Goal: Contribute content

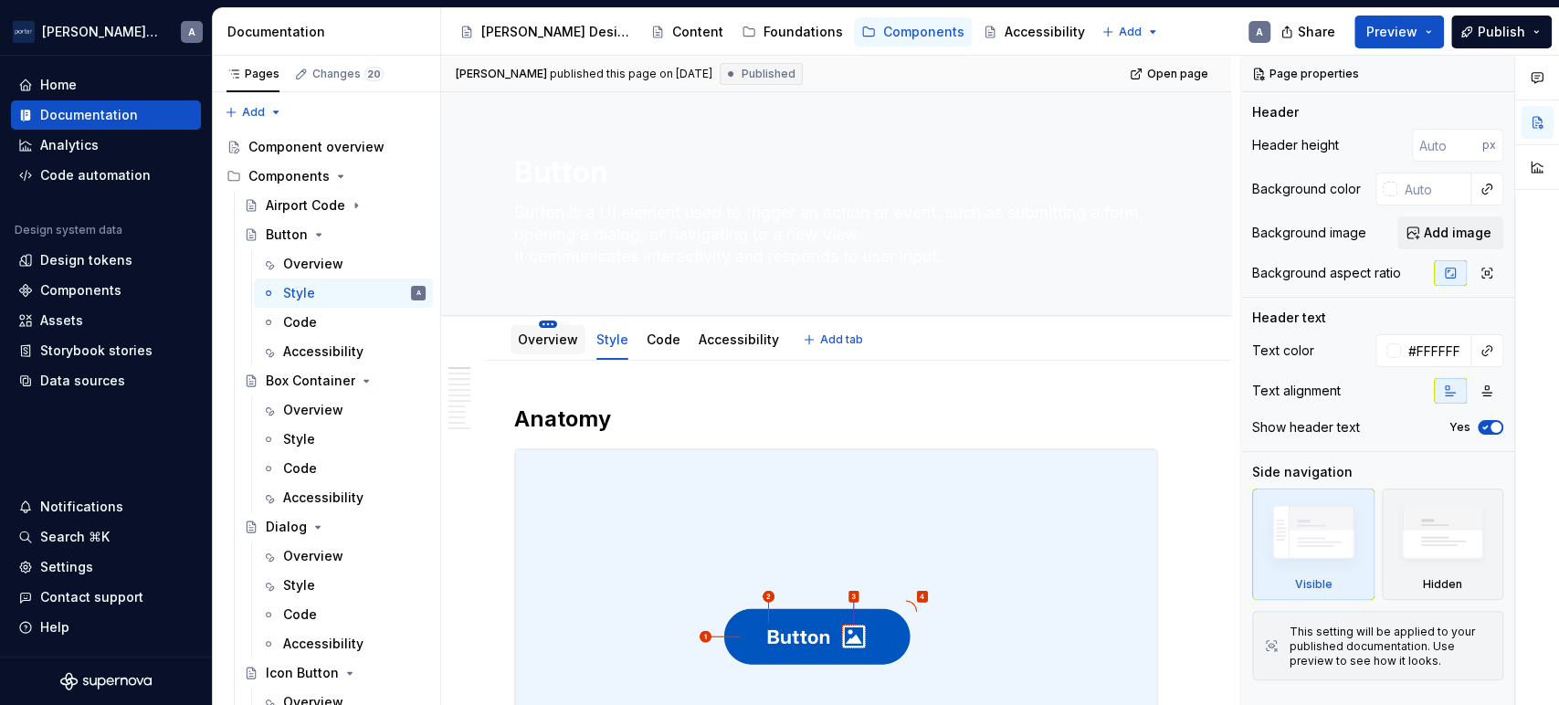
click at [551, 326] on html "Porter Airlines A Home Documentation Analytics Code automation Design system da…" at bounding box center [779, 352] width 1559 height 705
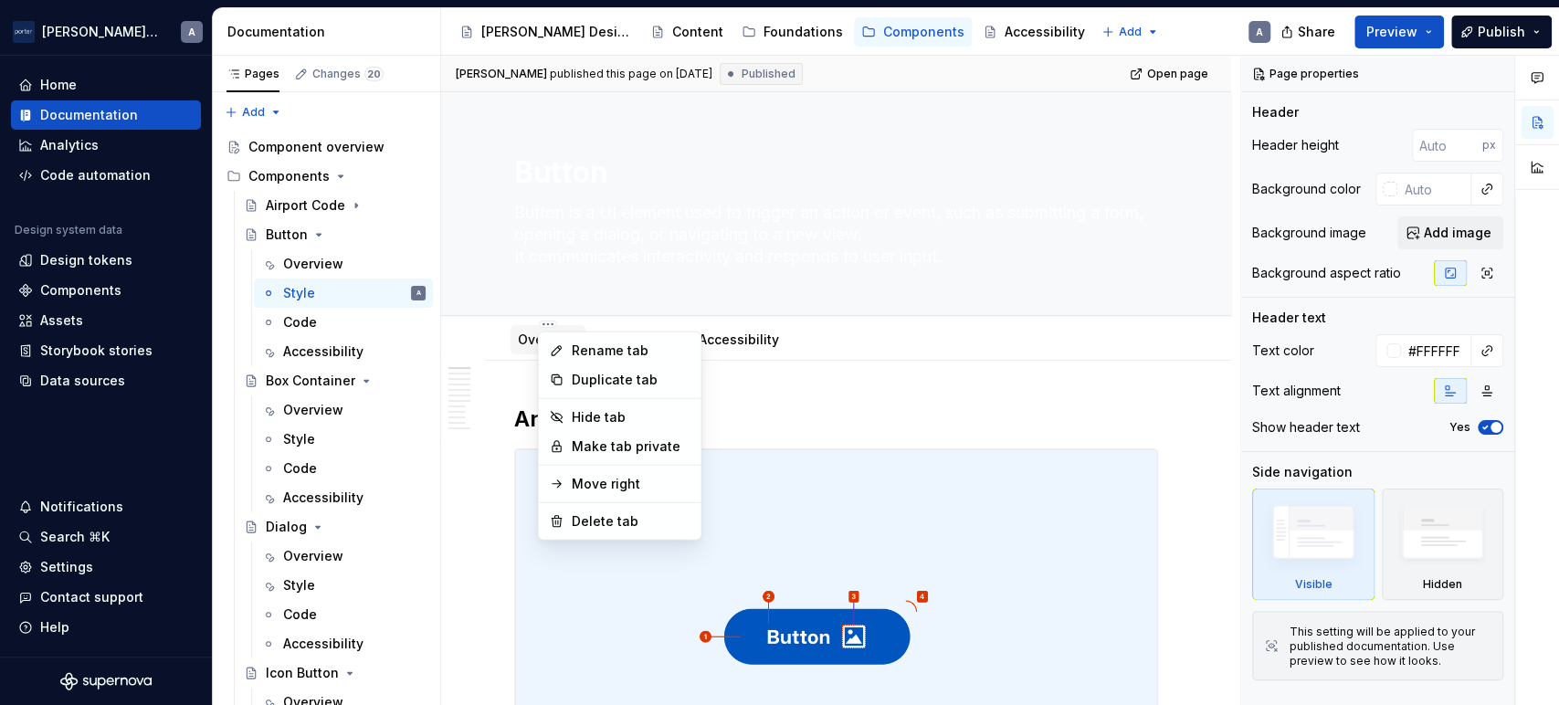
click at [523, 337] on html "Porter Airlines A Home Documentation Analytics Code automation Design system da…" at bounding box center [779, 352] width 1559 height 705
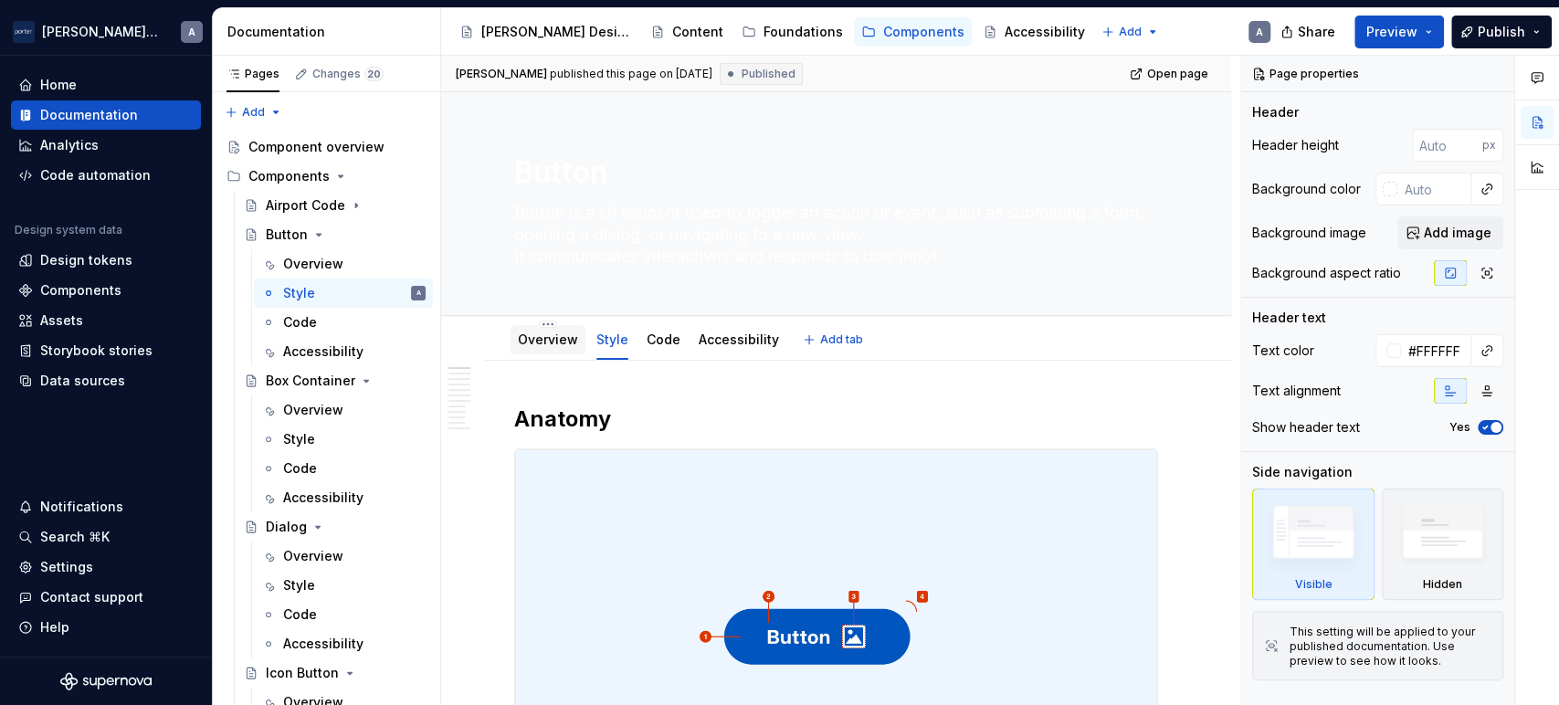
click at [523, 337] on link "Overview" at bounding box center [548, 339] width 60 height 16
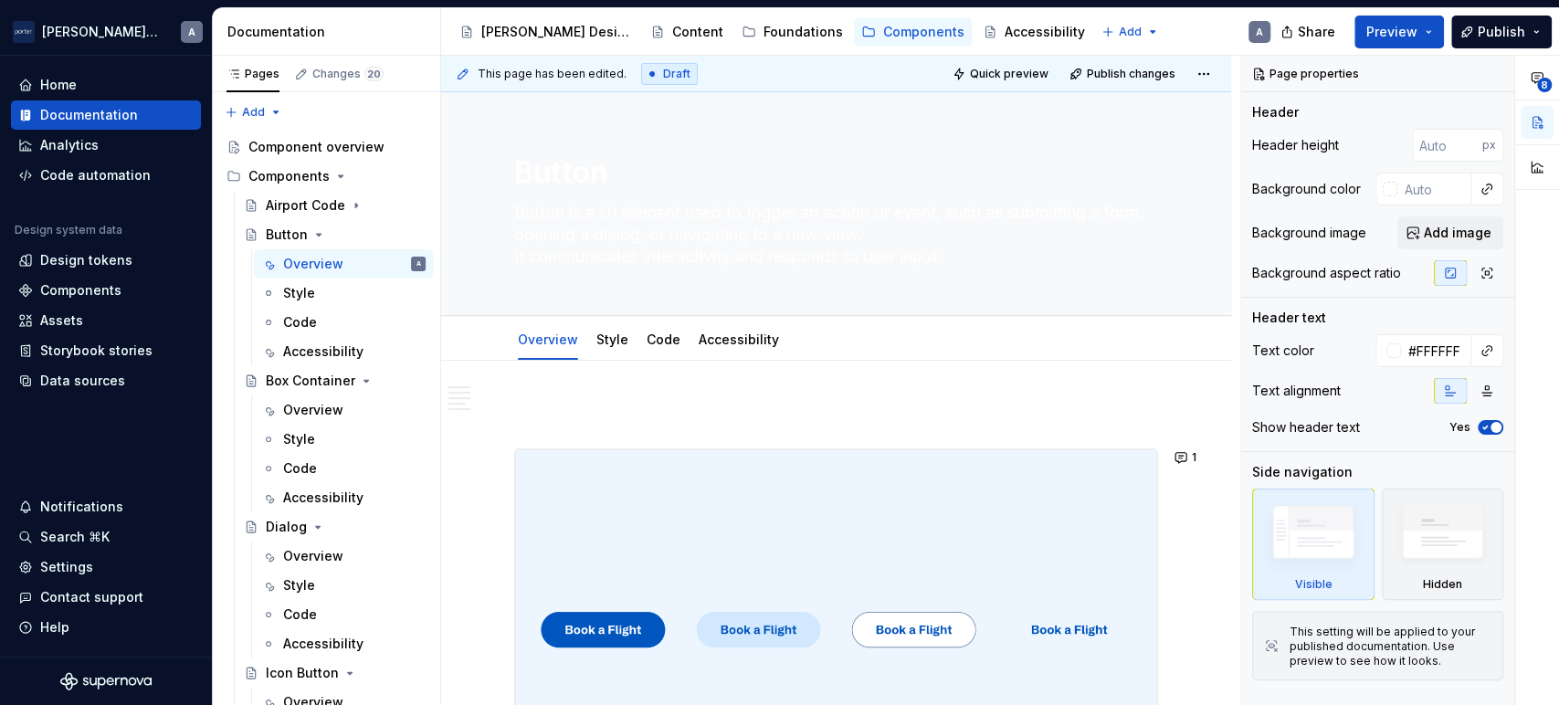
scroll to position [168, 0]
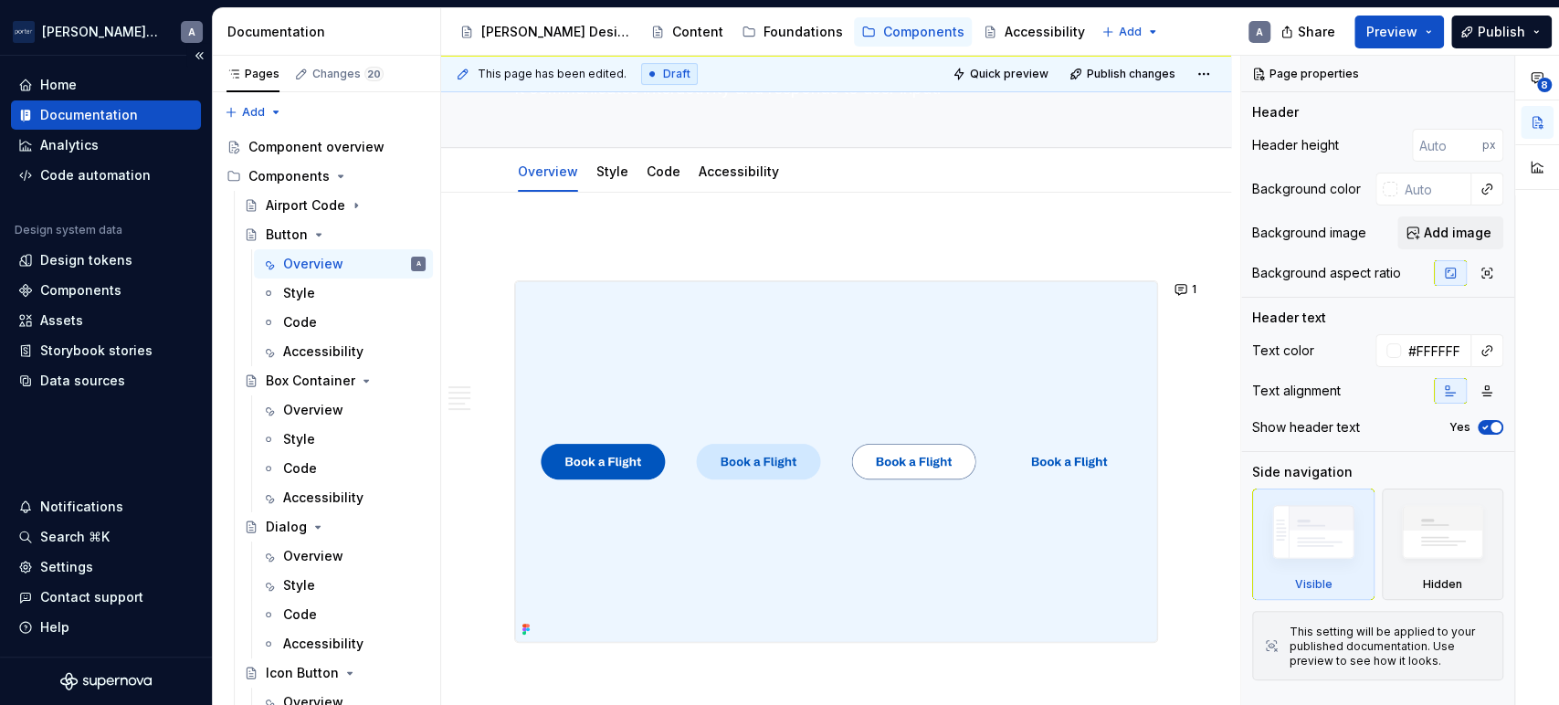
type textarea "*"
